Goal: Book appointment/travel/reservation

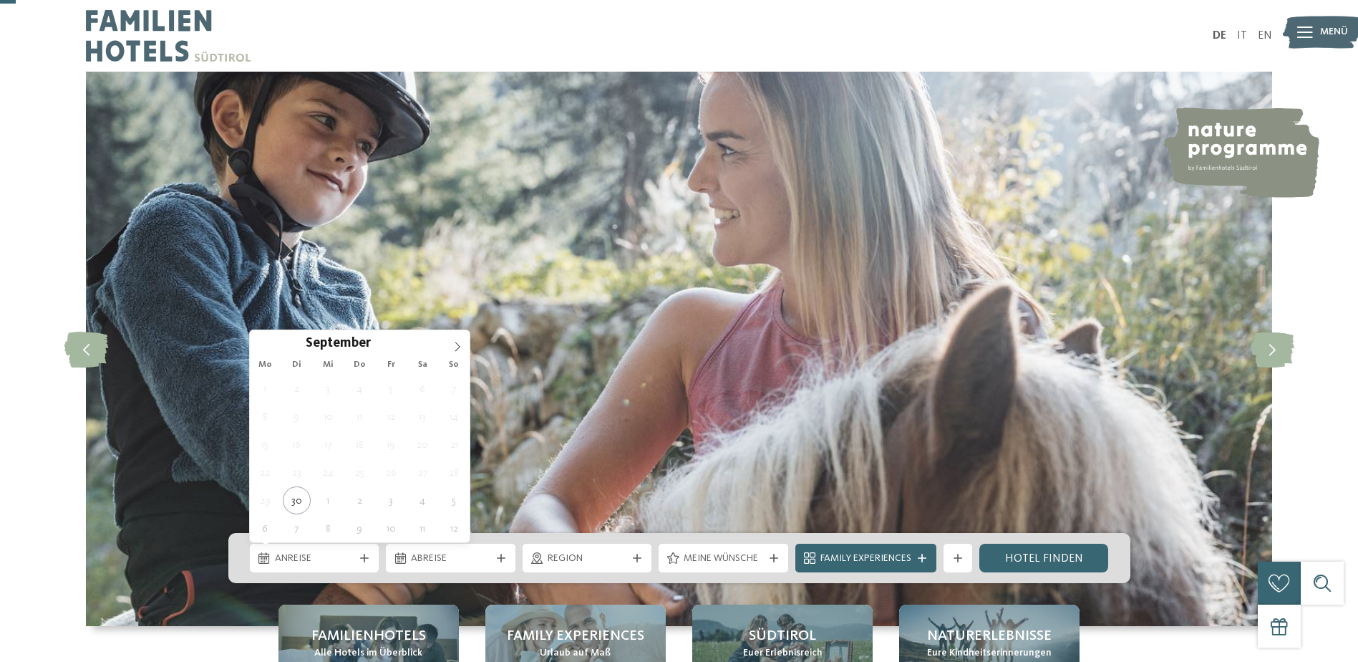
click at [309, 543] on div "Anreise" at bounding box center [315, 557] width 130 height 29
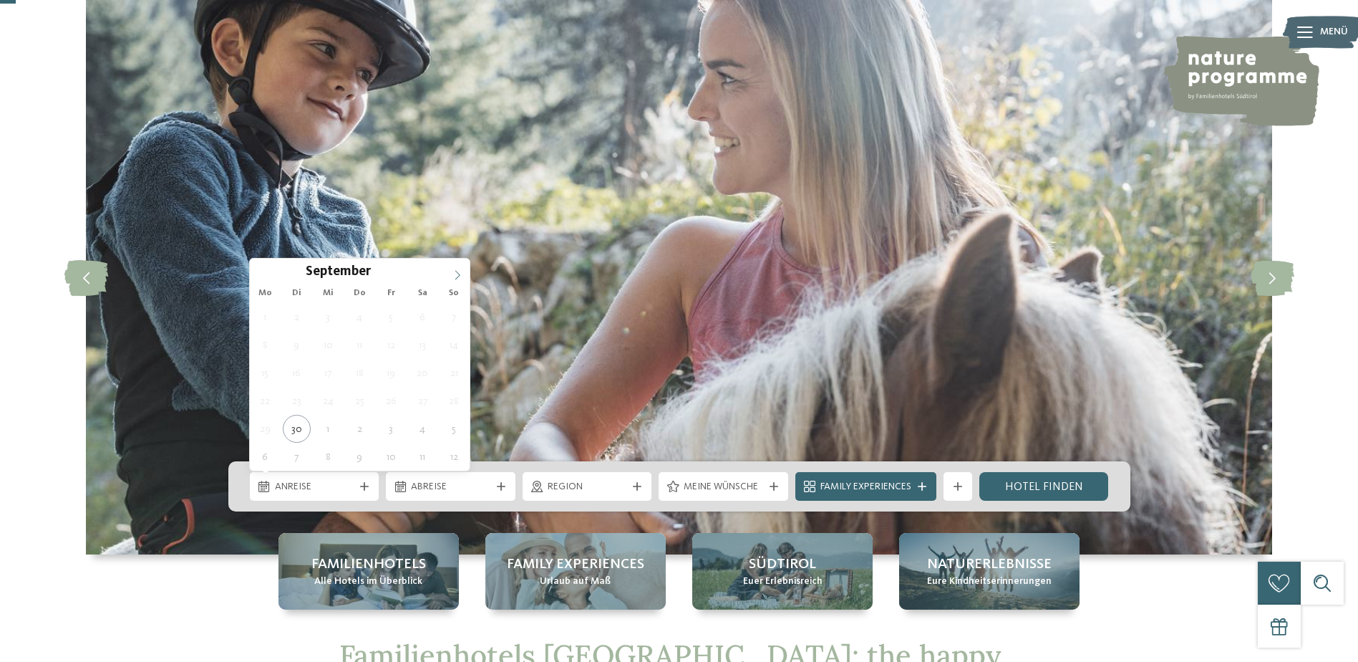
click at [457, 265] on span at bounding box center [457, 270] width 24 height 24
click at [457, 266] on span at bounding box center [457, 270] width 24 height 24
type div "[DATE]"
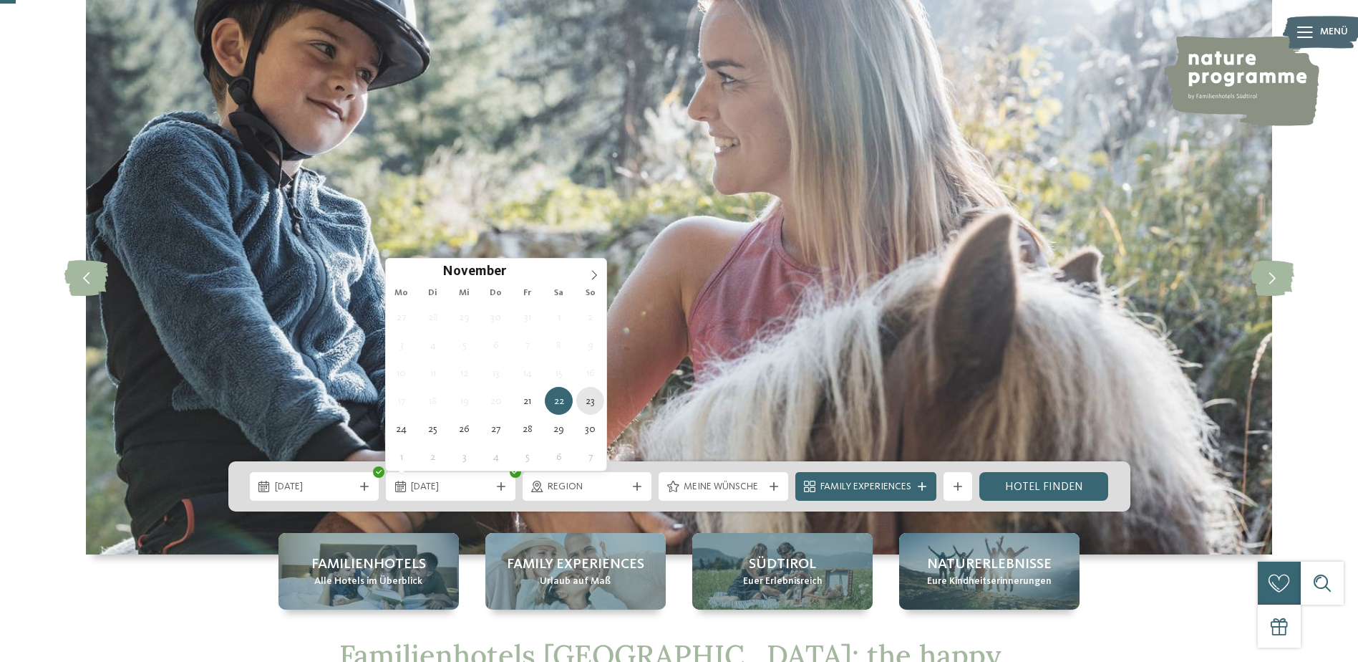
type div "[DATE]"
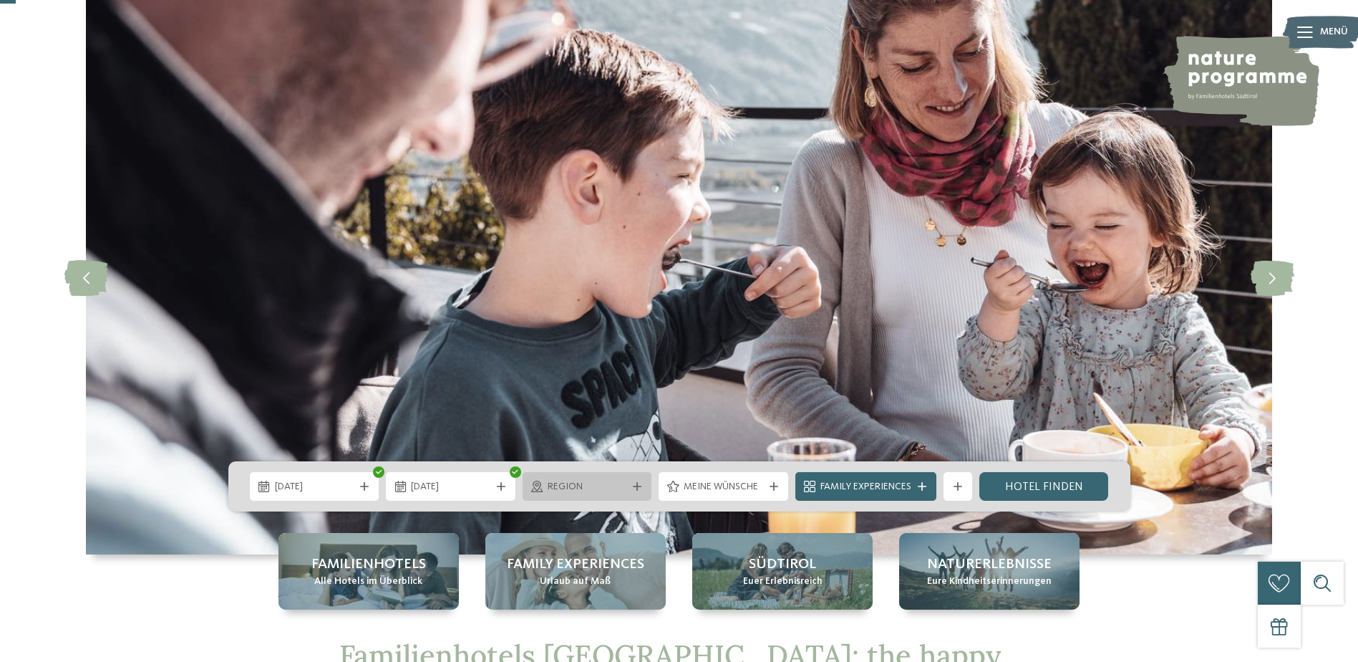
click at [579, 492] on span "Region" at bounding box center [587, 487] width 79 height 14
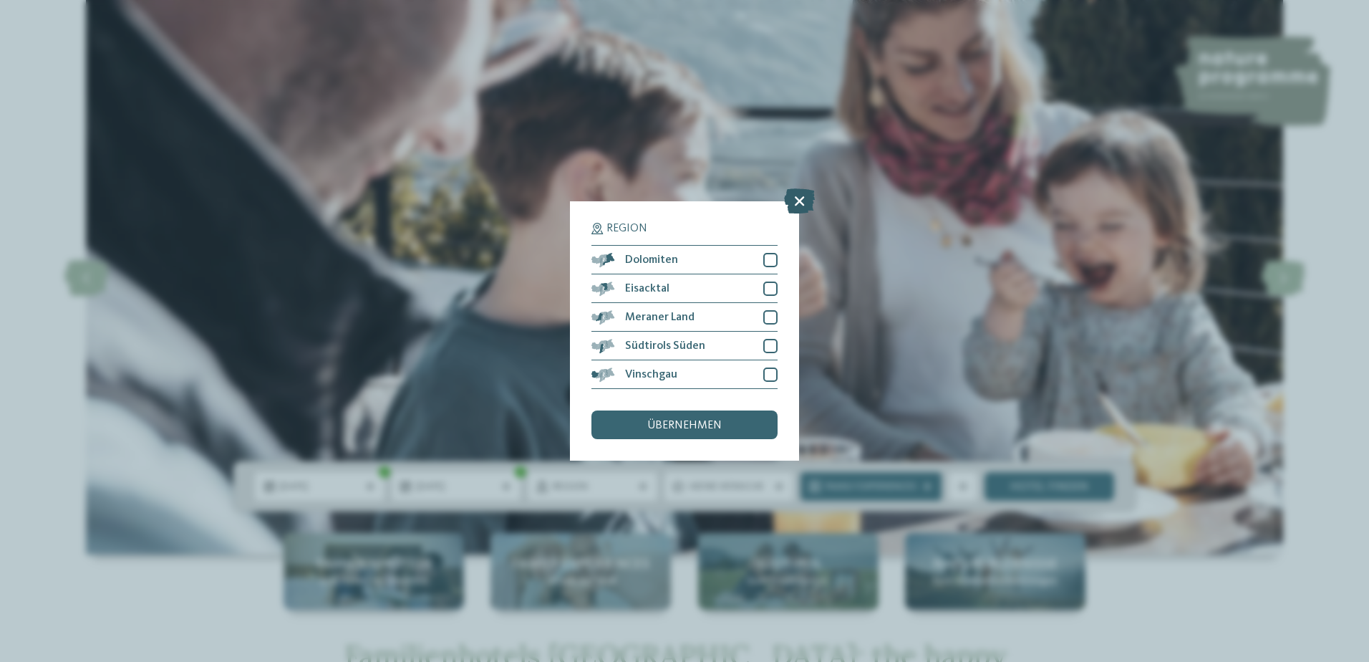
click at [798, 202] on icon at bounding box center [799, 200] width 31 height 25
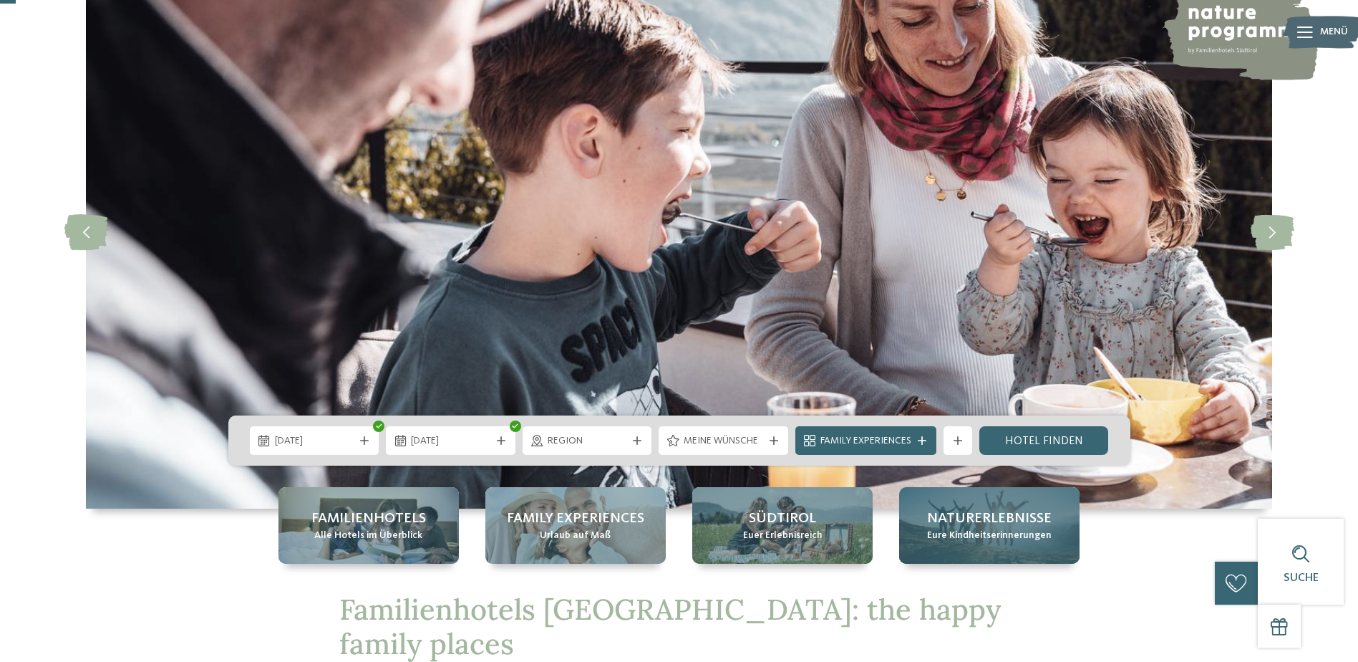
scroll to position [143, 0]
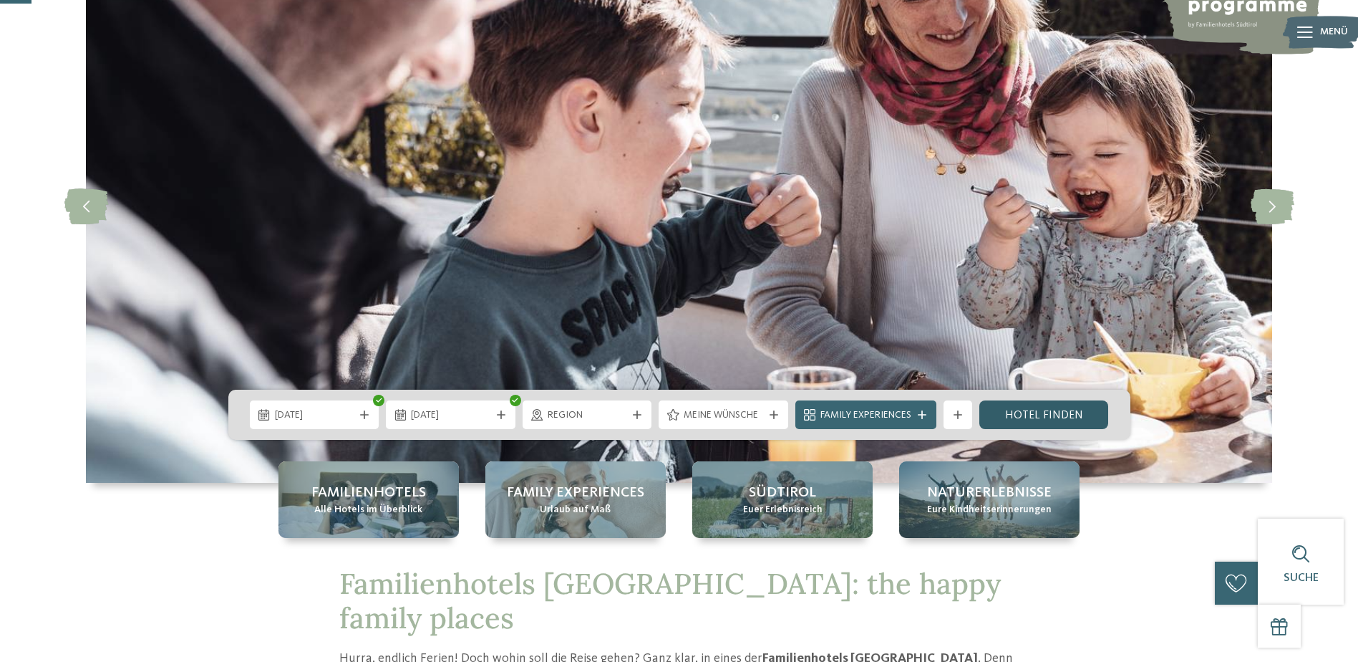
click at [1017, 411] on link "Hotel finden" at bounding box center [1044, 414] width 130 height 29
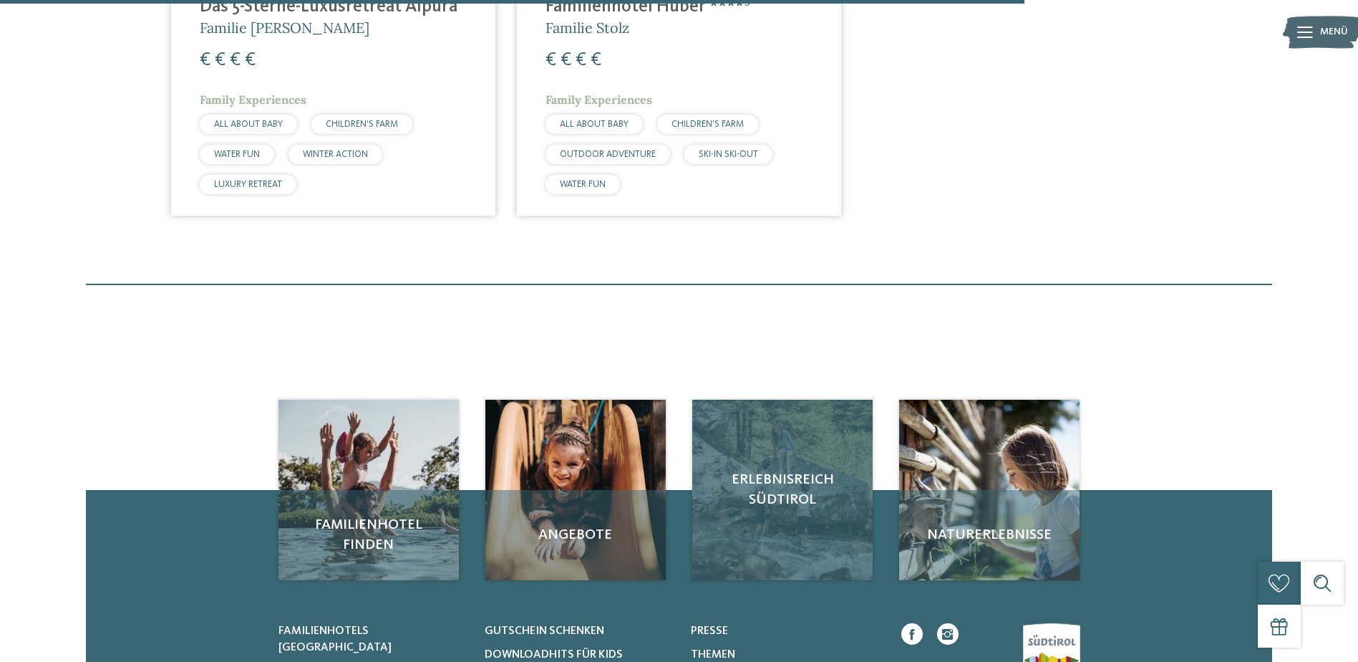
scroll to position [1666, 0]
